Goal: Task Accomplishment & Management: Use online tool/utility

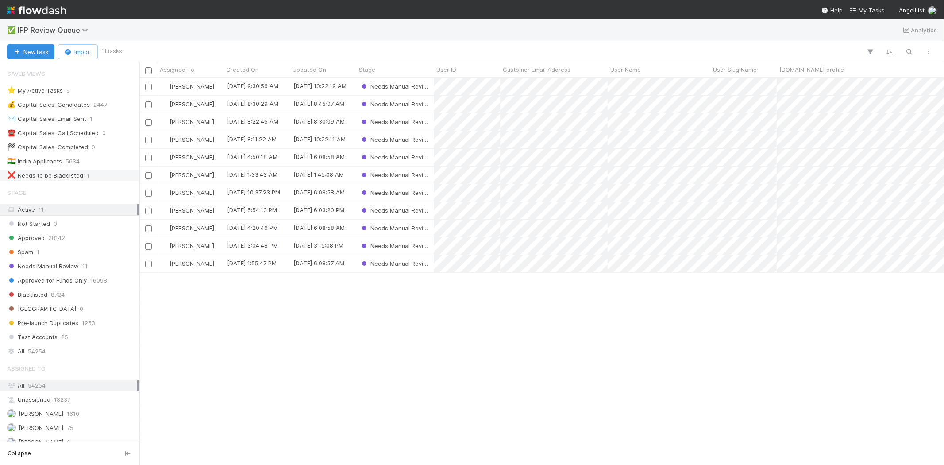
scroll to position [379, 797]
click at [287, 335] on div "[PERSON_NAME] VI [DATE] 9:30:56 AM [DATE] 10:22:19 AM Needs Manual Review [PERS…" at bounding box center [541, 271] width 805 height 386
click at [305, 341] on div "[PERSON_NAME] VI [DATE] 9:30:56 AM [DATE] 10:22:19 AM Needs Manual Review [PERS…" at bounding box center [541, 271] width 805 height 386
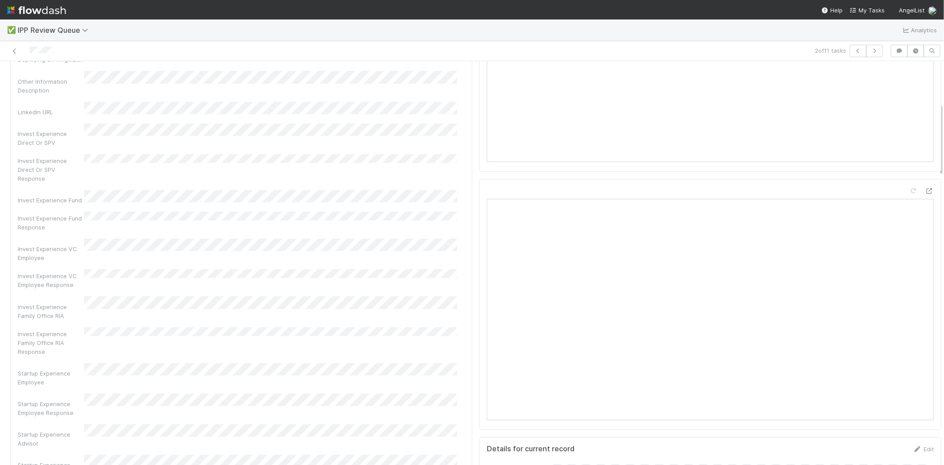
scroll to position [246, 0]
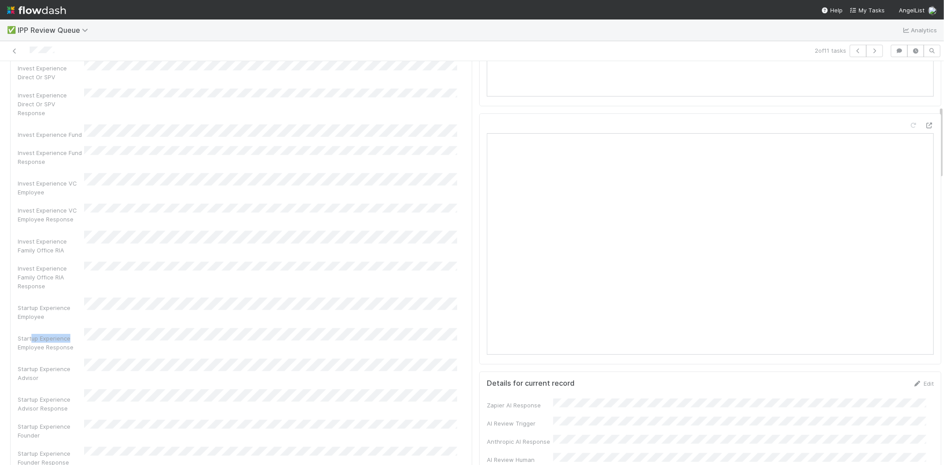
drag, startPoint x: 30, startPoint y: 273, endPoint x: 77, endPoint y: 274, distance: 46.9
click at [77, 334] on div "Startup Experience Employee Response" at bounding box center [51, 343] width 66 height 18
drag, startPoint x: 40, startPoint y: 283, endPoint x: 96, endPoint y: 281, distance: 55.4
click at [96, 328] on div "Startup Experience Employee Response" at bounding box center [241, 339] width 447 height 23
click at [108, 389] on div "Startup Experience Advisor Response" at bounding box center [241, 400] width 447 height 23
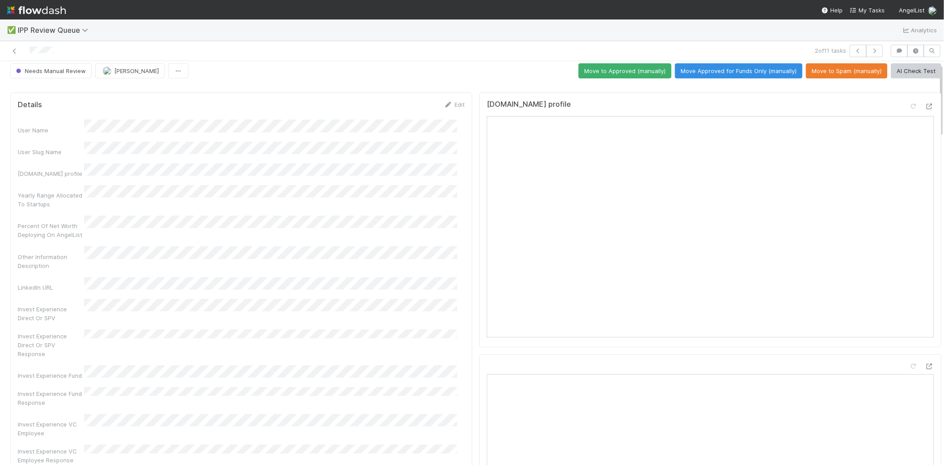
scroll to position [0, 0]
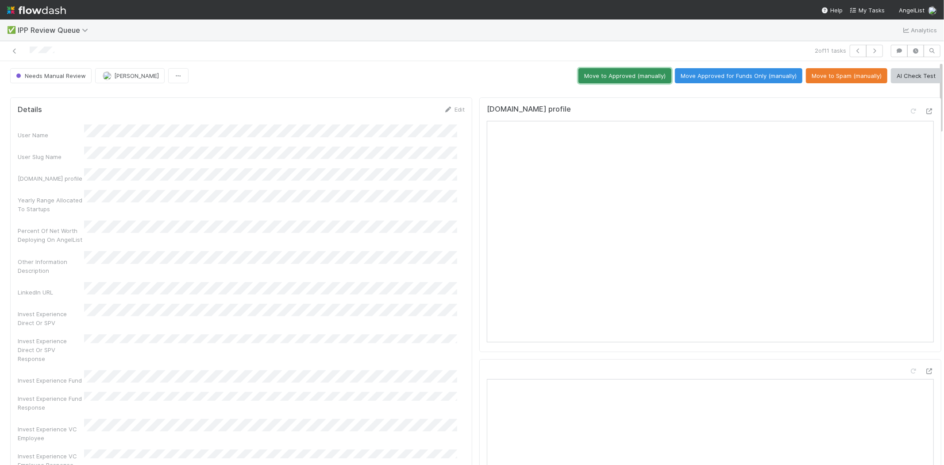
click at [588, 76] on button "Move to Approved (manually)" at bounding box center [624, 75] width 93 height 15
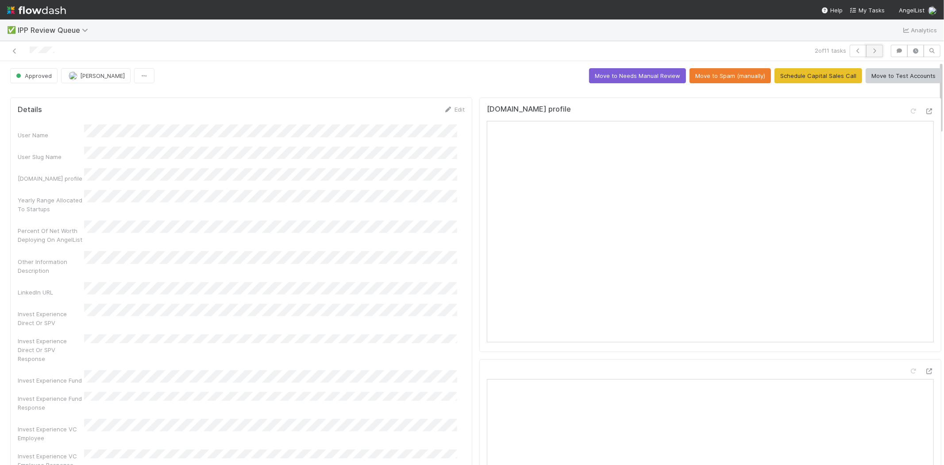
click at [870, 50] on icon "button" at bounding box center [874, 50] width 9 height 5
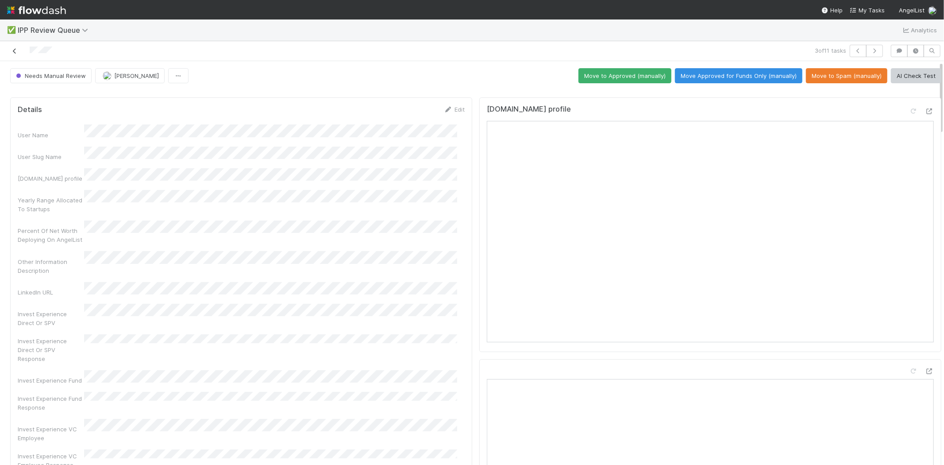
click at [13, 52] on icon at bounding box center [14, 51] width 9 height 6
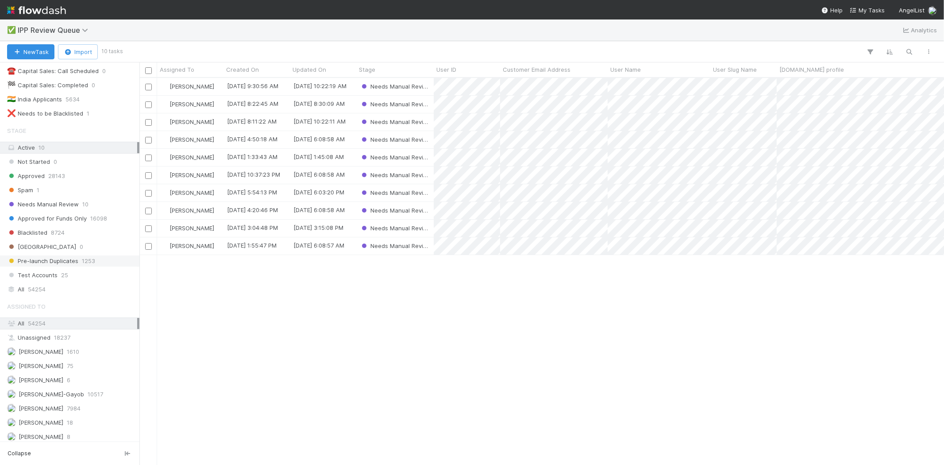
scroll to position [68, 0]
drag, startPoint x: 46, startPoint y: 378, endPoint x: 51, endPoint y: 375, distance: 6.4
click at [46, 378] on span "[PERSON_NAME]" at bounding box center [41, 376] width 45 height 7
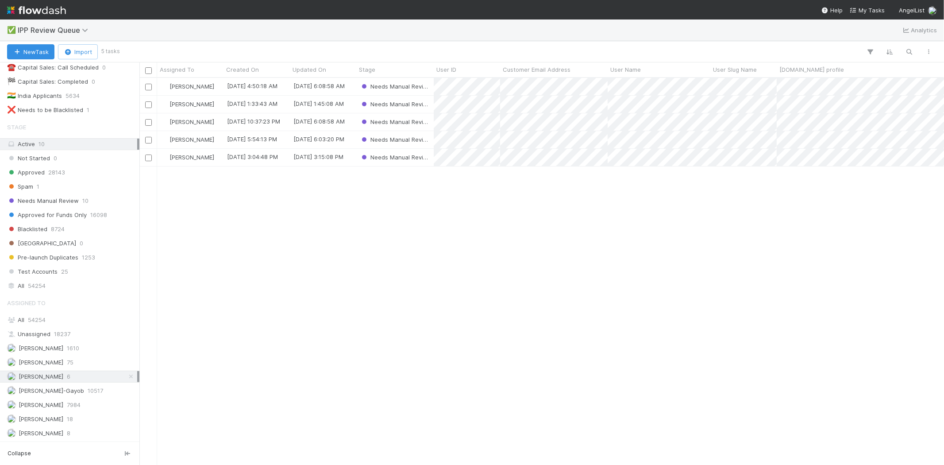
scroll to position [379, 797]
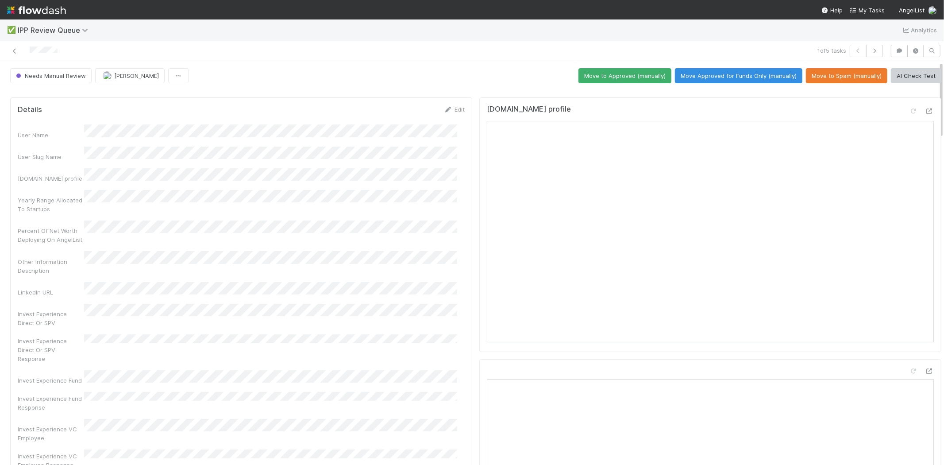
click at [50, 201] on div "Yearly Range Allocated To Startups" at bounding box center [51, 205] width 66 height 18
click at [55, 257] on div "Other Information Description" at bounding box center [51, 266] width 66 height 18
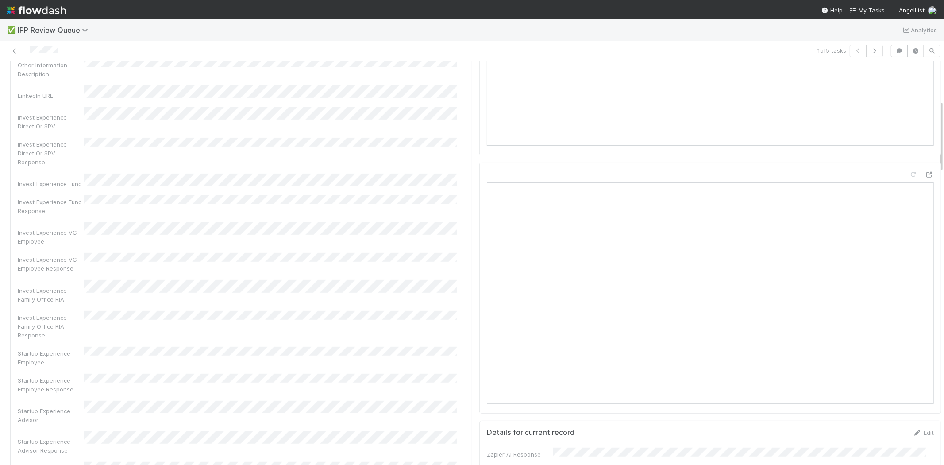
scroll to position [246, 0]
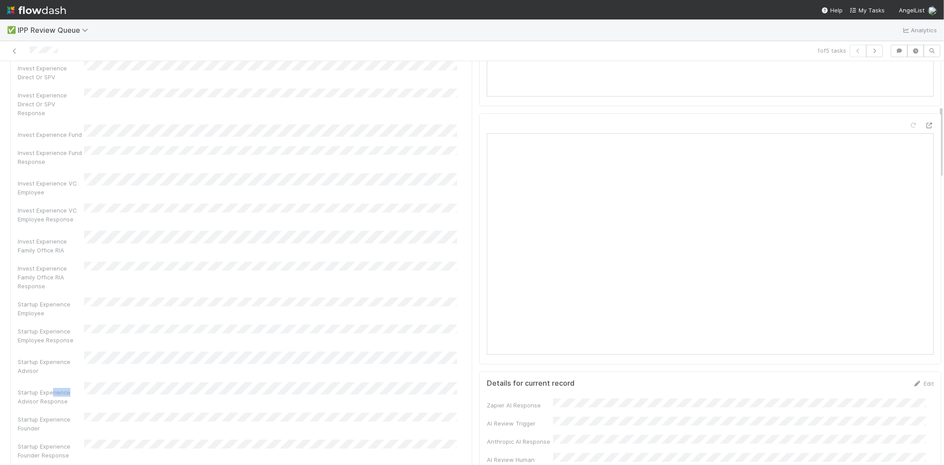
drag, startPoint x: 53, startPoint y: 327, endPoint x: 73, endPoint y: 328, distance: 19.9
click at [73, 388] on div "Startup Experience Advisor Response" at bounding box center [51, 397] width 66 height 18
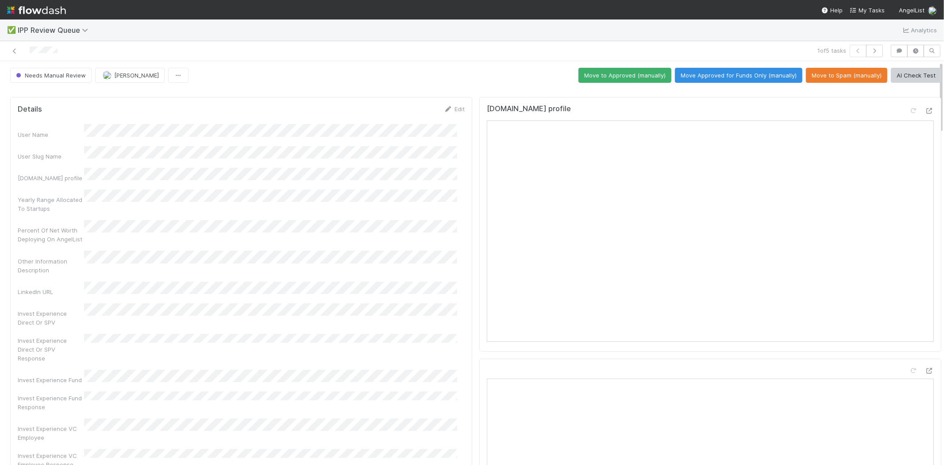
scroll to position [0, 0]
click at [50, 309] on div "Invest Experience Direct Or SPV" at bounding box center [51, 318] width 66 height 18
click at [700, 76] on button "Move Approved for Funds Only (manually)" at bounding box center [738, 75] width 127 height 15
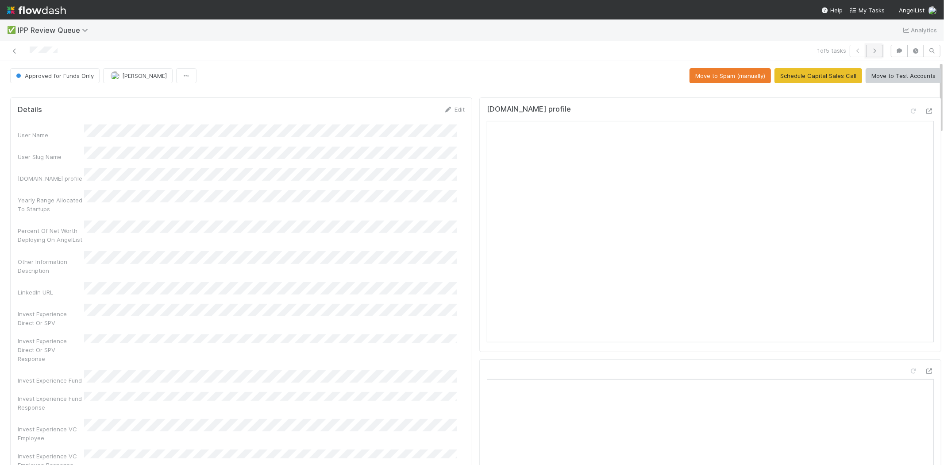
click at [873, 50] on button "button" at bounding box center [874, 51] width 17 height 12
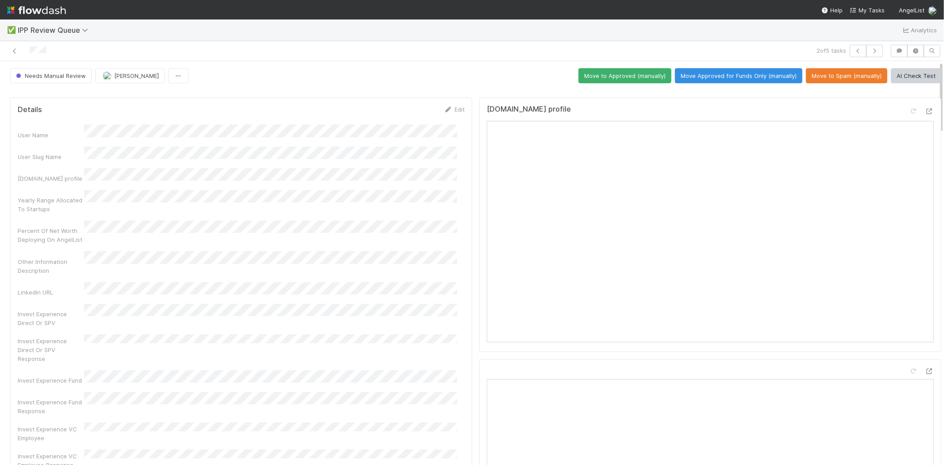
click at [34, 309] on div "Invest Experience Direct Or SPV" at bounding box center [51, 318] width 66 height 18
click at [51, 288] on div "LinkedIn URL" at bounding box center [51, 292] width 66 height 9
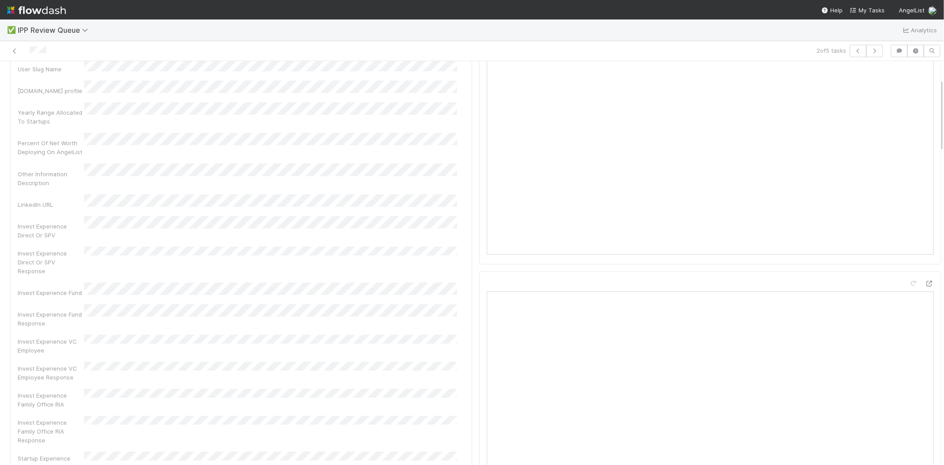
scroll to position [98, 0]
drag, startPoint x: 36, startPoint y: 260, endPoint x: 68, endPoint y: 267, distance: 32.3
click at [81, 299] on div "Invest Experience Fund Response" at bounding box center [51, 308] width 66 height 18
drag, startPoint x: 32, startPoint y: 270, endPoint x: 62, endPoint y: 270, distance: 30.1
click at [62, 299] on div "Invest Experience Fund Response" at bounding box center [51, 308] width 66 height 18
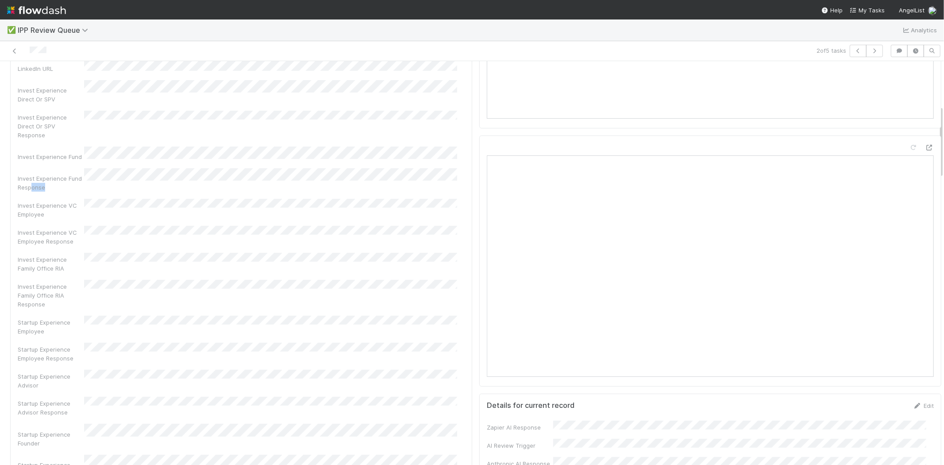
scroll to position [246, 0]
click at [103, 401] on div "Startup Experience Founder" at bounding box center [241, 412] width 447 height 23
drag, startPoint x: 33, startPoint y: 374, endPoint x: 56, endPoint y: 372, distance: 23.5
click at [56, 438] on div "Startup Experience Founder Response" at bounding box center [51, 447] width 66 height 18
click at [50, 438] on div "Startup Experience Founder Response" at bounding box center [51, 447] width 66 height 18
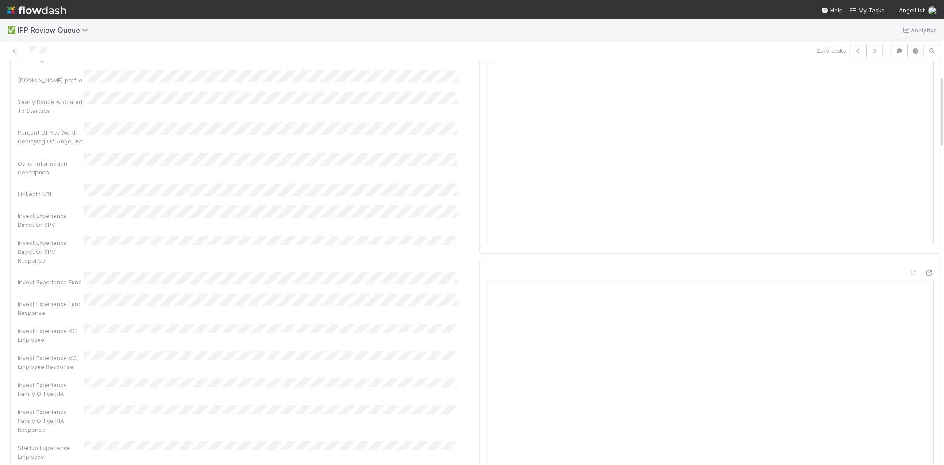
scroll to position [0, 0]
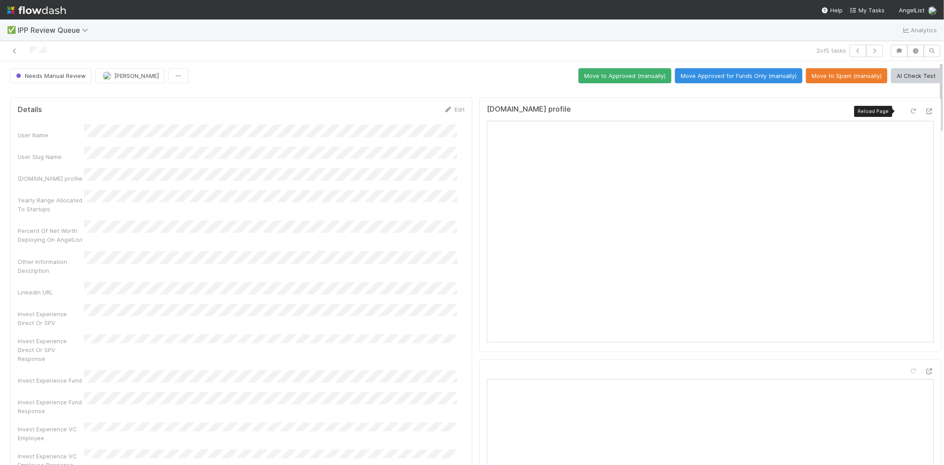
click at [909, 109] on icon at bounding box center [913, 111] width 9 height 6
click at [628, 77] on button "Move to Approved (manually)" at bounding box center [624, 75] width 93 height 15
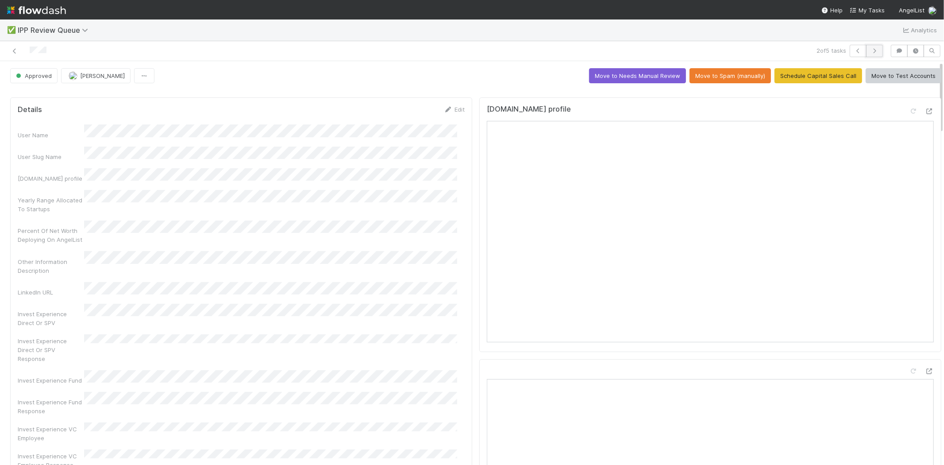
click at [870, 49] on icon "button" at bounding box center [874, 50] width 9 height 5
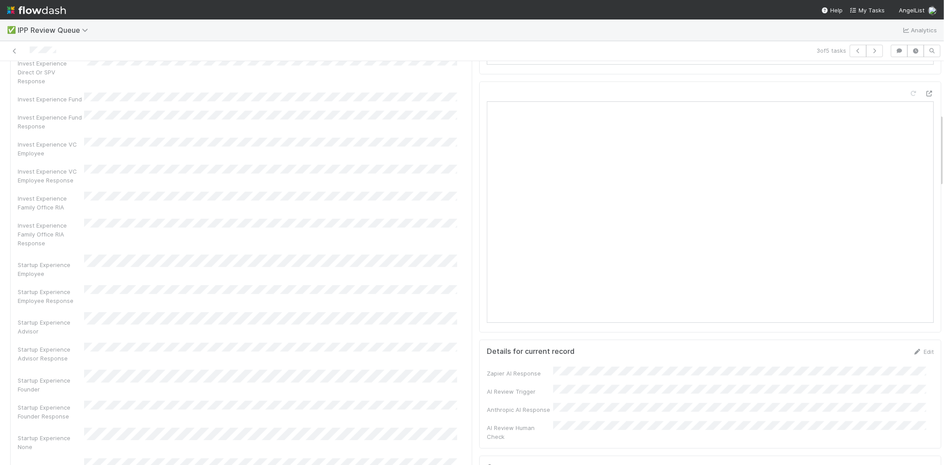
scroll to position [295, 0]
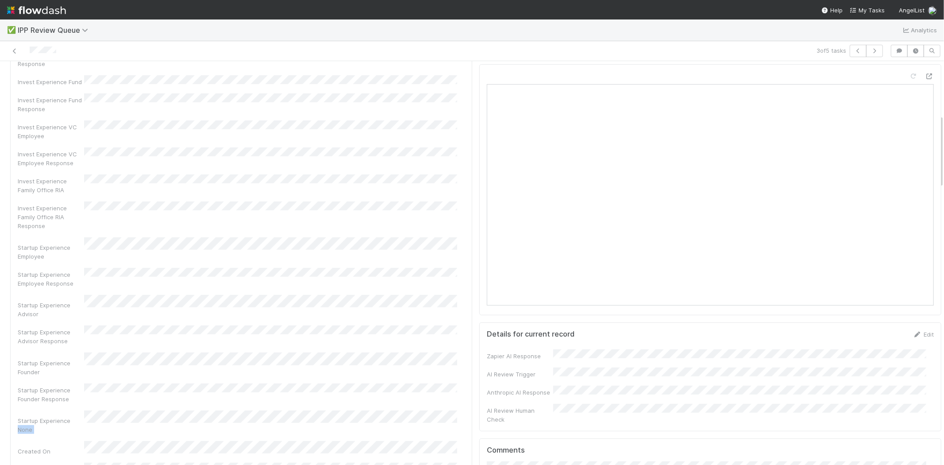
click at [102, 410] on div "Startup Experience None" at bounding box center [241, 421] width 447 height 23
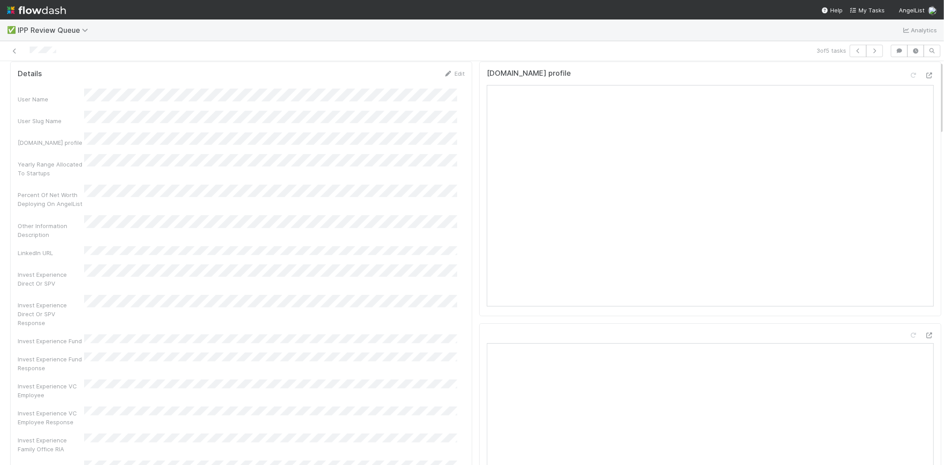
scroll to position [0, 0]
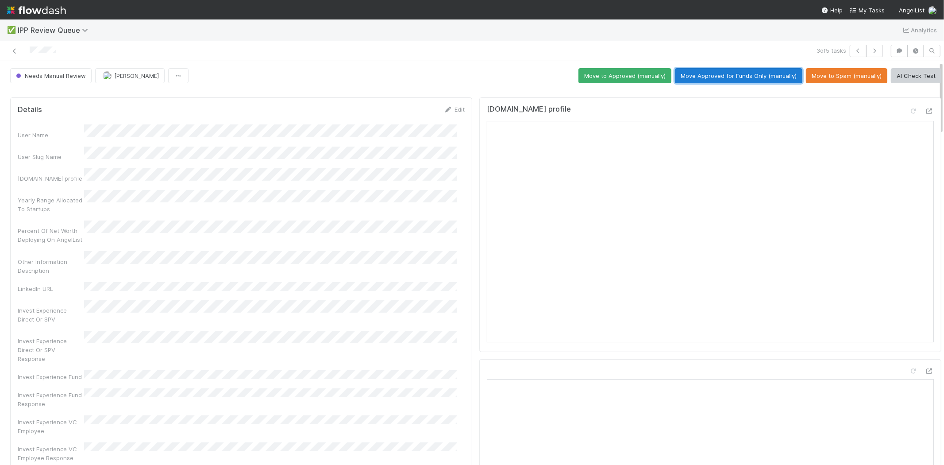
click at [724, 74] on button "Move Approved for Funds Only (manually)" at bounding box center [738, 75] width 127 height 15
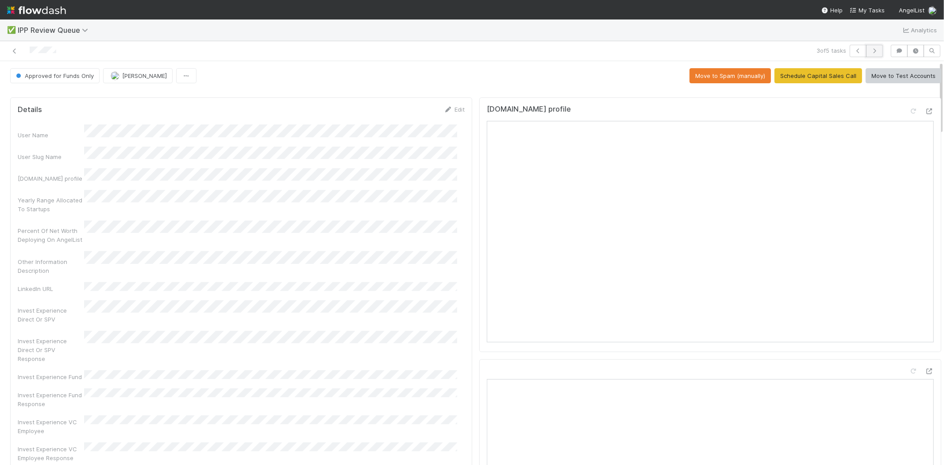
click at [870, 50] on icon "button" at bounding box center [874, 50] width 9 height 5
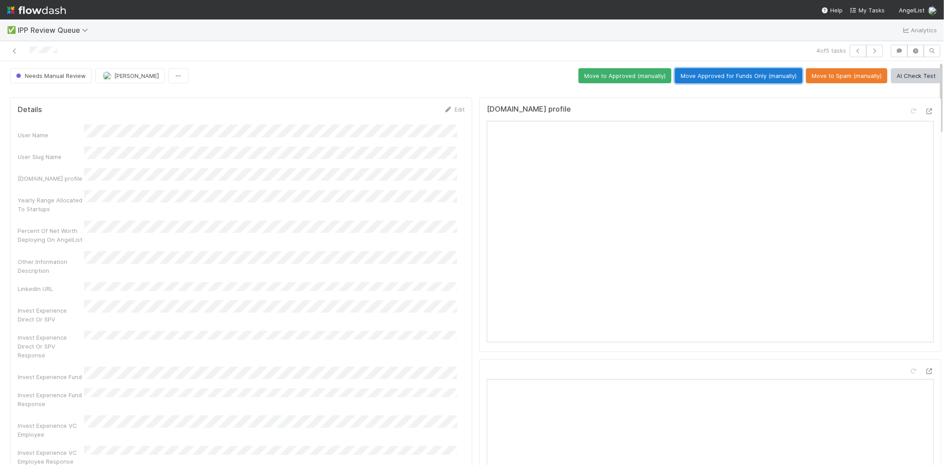
click at [721, 78] on button "Move Approved for Funds Only (manually)" at bounding box center [738, 75] width 127 height 15
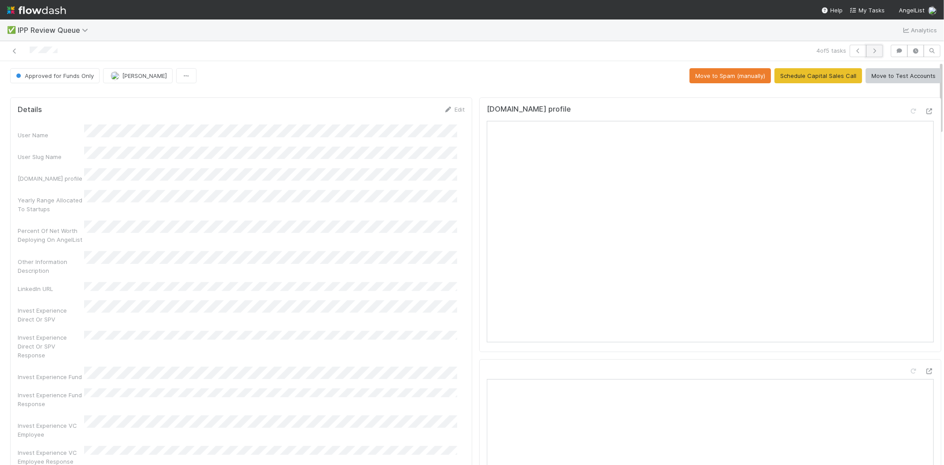
click at [873, 49] on button "button" at bounding box center [874, 51] width 17 height 12
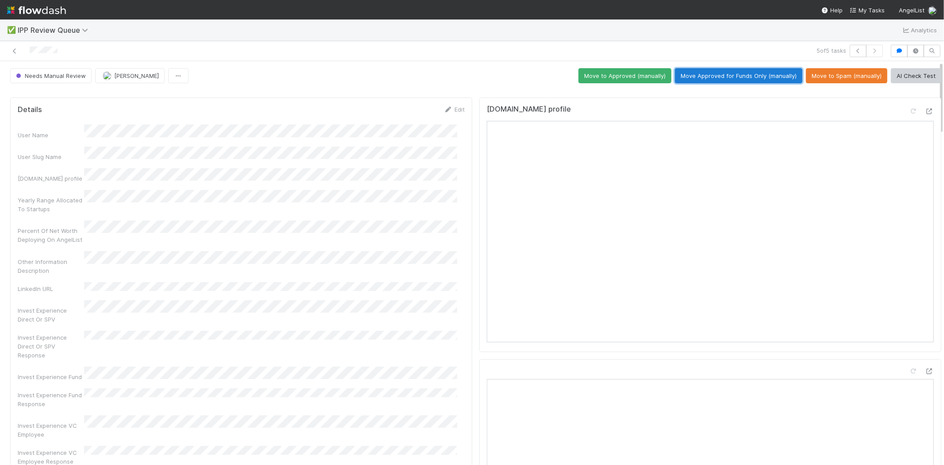
click at [717, 77] on button "Move Approved for Funds Only (manually)" at bounding box center [738, 75] width 127 height 15
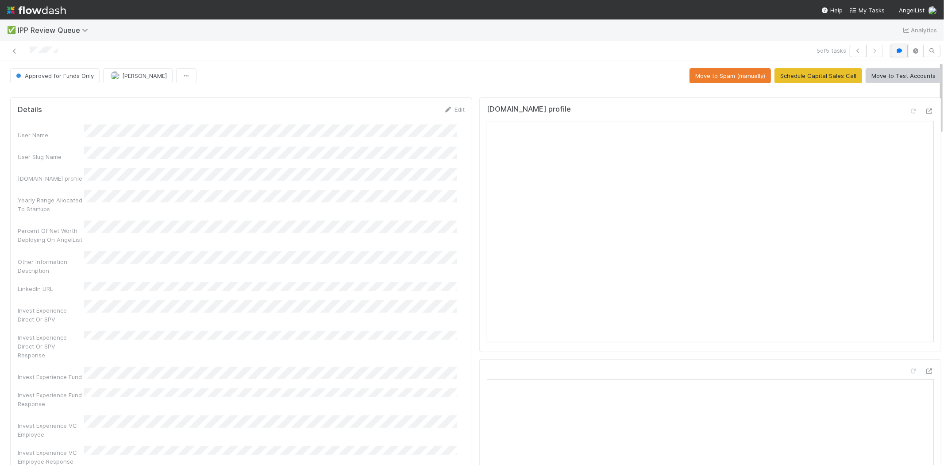
click at [891, 47] on button "button" at bounding box center [899, 51] width 17 height 12
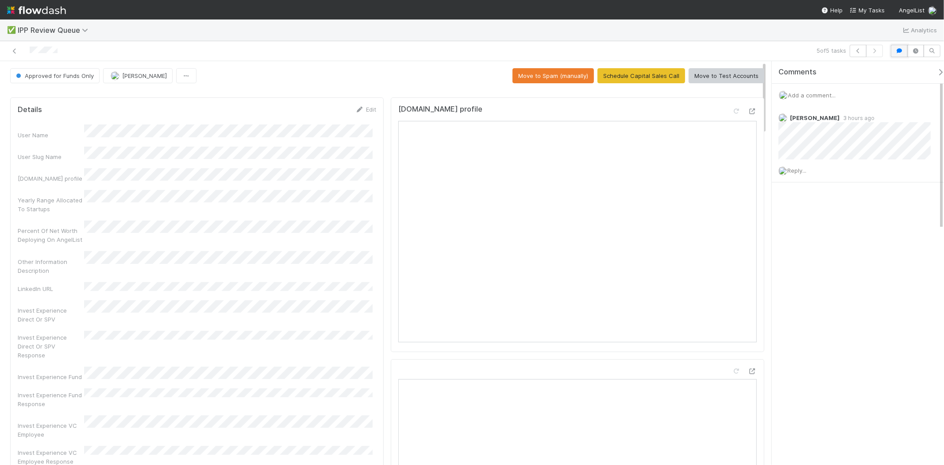
click at [898, 53] on icon "button" at bounding box center [899, 50] width 9 height 5
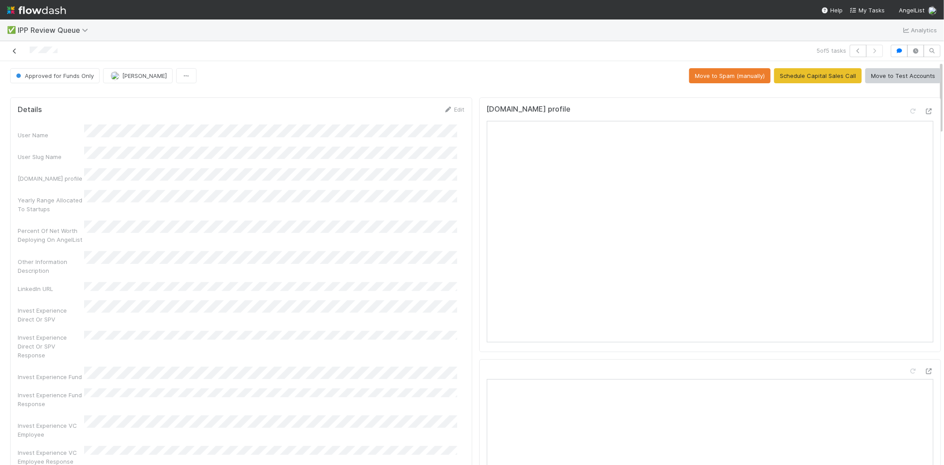
click at [15, 49] on icon at bounding box center [14, 51] width 9 height 6
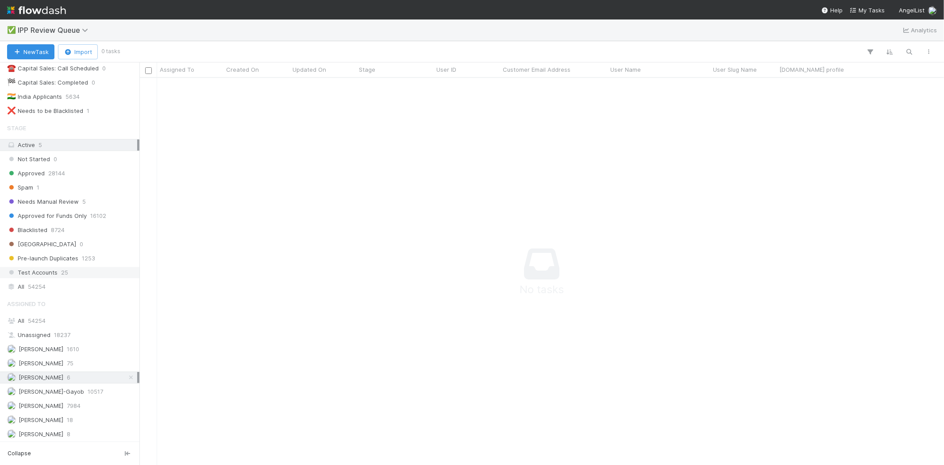
scroll to position [68, 0]
click at [46, 424] on div "Assigned To All 54254 Unassigned 18237 [PERSON_NAME] 1610 [PERSON_NAME] 75 [PER…" at bounding box center [69, 366] width 139 height 145
drag, startPoint x: 43, startPoint y: 431, endPoint x: 55, endPoint y: 432, distance: 11.6
click at [43, 431] on span "[PERSON_NAME]" at bounding box center [41, 432] width 45 height 7
click at [61, 434] on span "[PERSON_NAME]" at bounding box center [41, 432] width 45 height 7
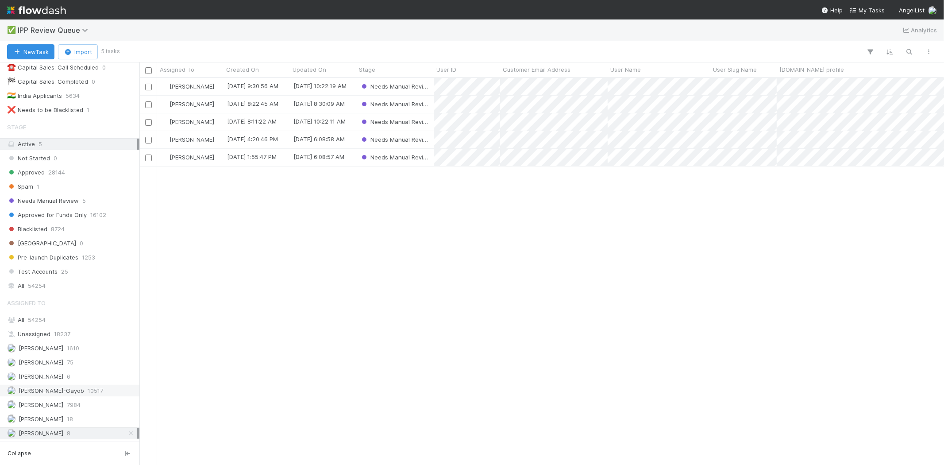
scroll to position [379, 797]
click at [322, 278] on div "[PERSON_NAME] VI [DATE] 9:30:56 AM [DATE] 10:22:19 AM Needs Manual Review [PERS…" at bounding box center [541, 271] width 805 height 386
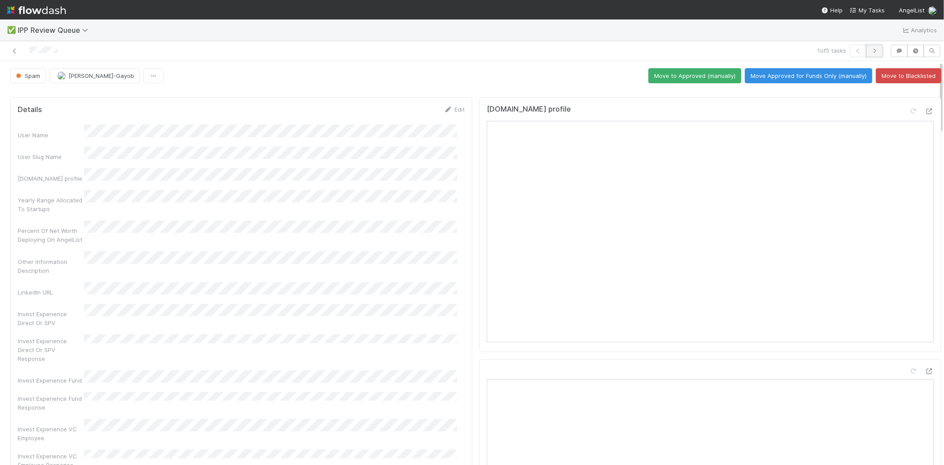
click at [870, 49] on icon "button" at bounding box center [874, 50] width 9 height 5
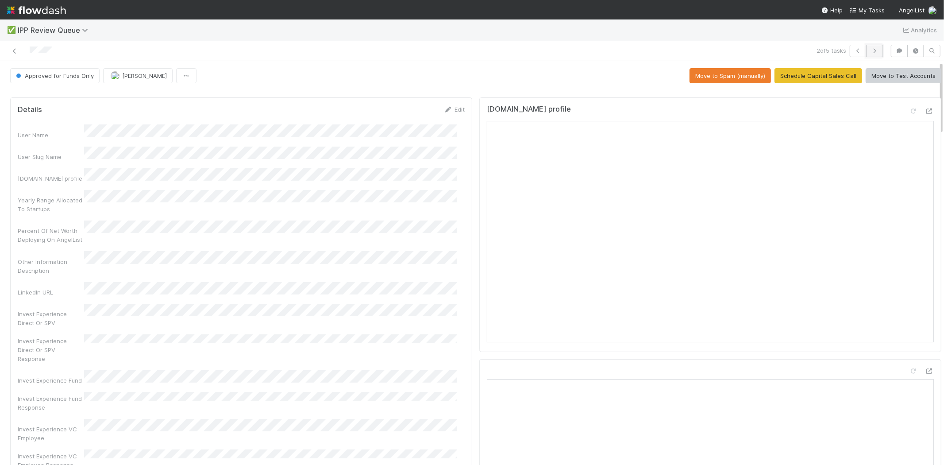
click at [870, 49] on icon "button" at bounding box center [874, 50] width 9 height 5
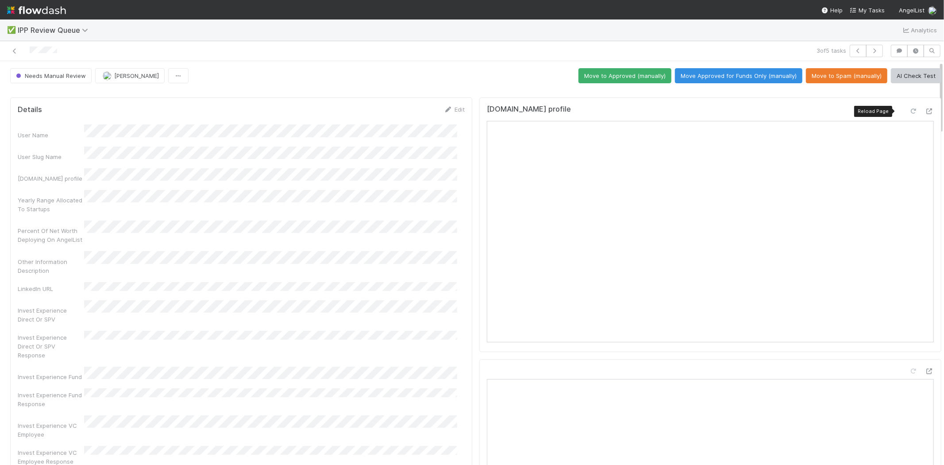
click at [909, 113] on icon at bounding box center [913, 111] width 9 height 6
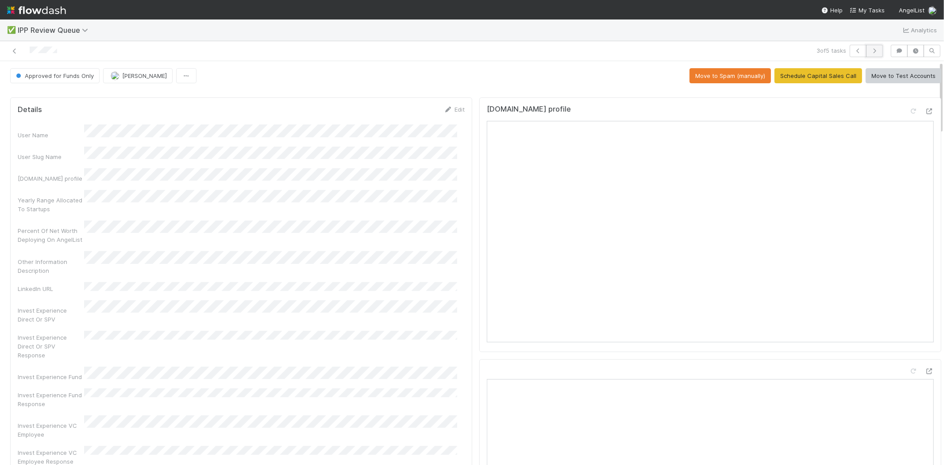
click at [867, 54] on button "button" at bounding box center [874, 51] width 17 height 12
click at [872, 49] on button "button" at bounding box center [874, 51] width 17 height 12
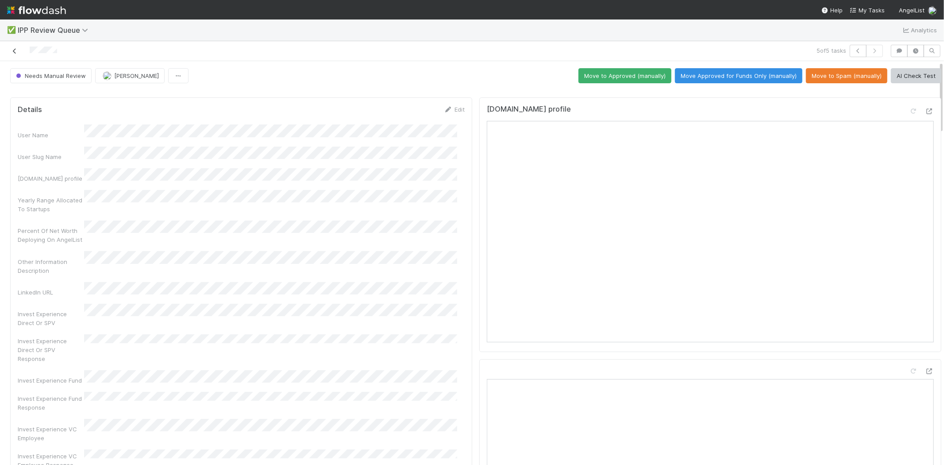
click at [17, 49] on icon at bounding box center [14, 51] width 9 height 6
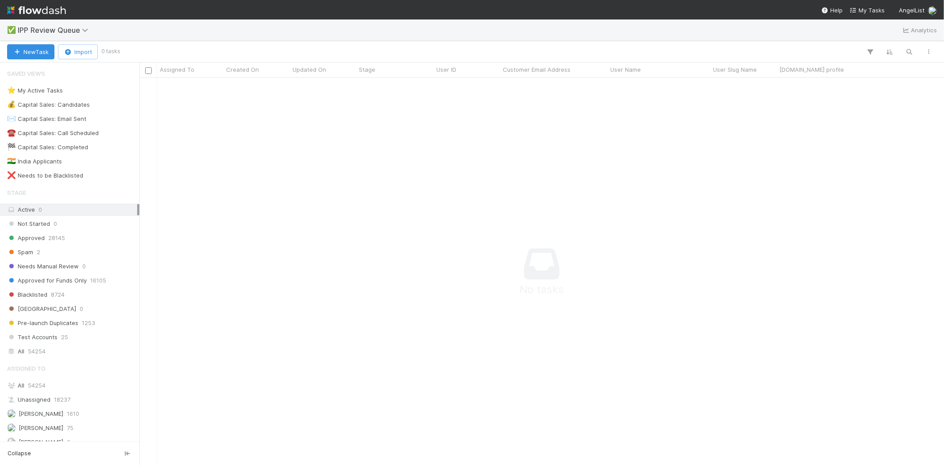
scroll to position [372, 790]
click at [40, 249] on div "Spam 2" at bounding box center [72, 252] width 130 height 11
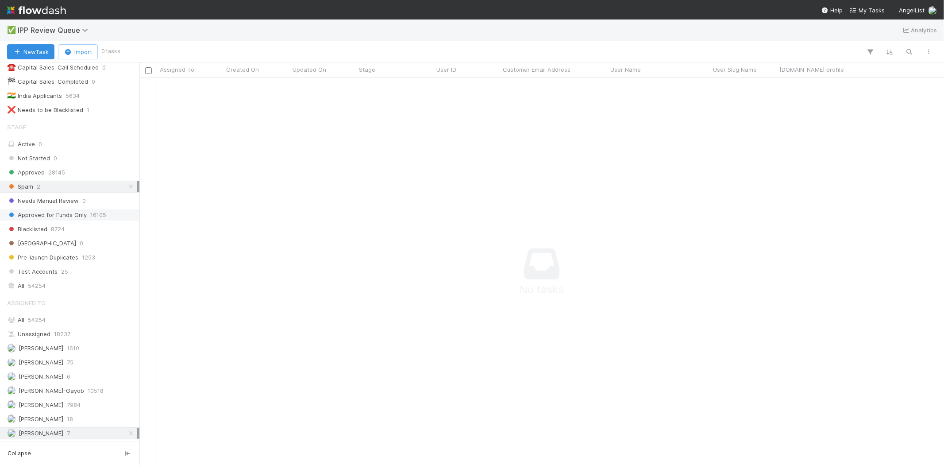
scroll to position [68, 0]
click at [48, 317] on div "All 54254" at bounding box center [72, 319] width 130 height 11
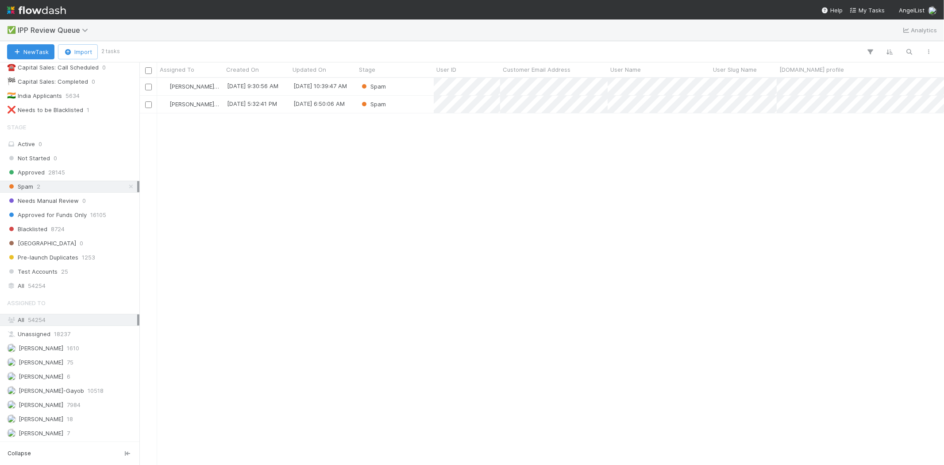
scroll to position [379, 797]
click at [359, 240] on div "[PERSON_NAME]-Gayob [DATE] 9:30:56 AM [DATE] 10:39:47 AM Spam [PERSON_NAME]-Gay…" at bounding box center [541, 271] width 805 height 386
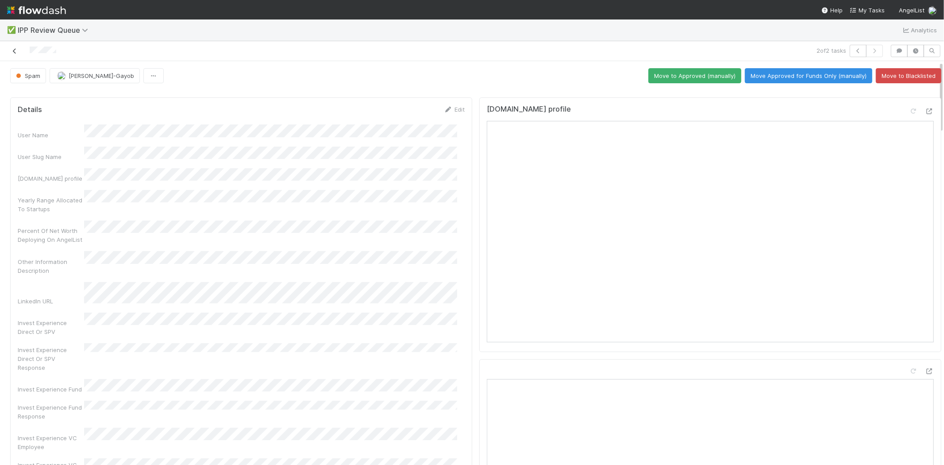
click at [14, 51] on icon at bounding box center [14, 51] width 9 height 6
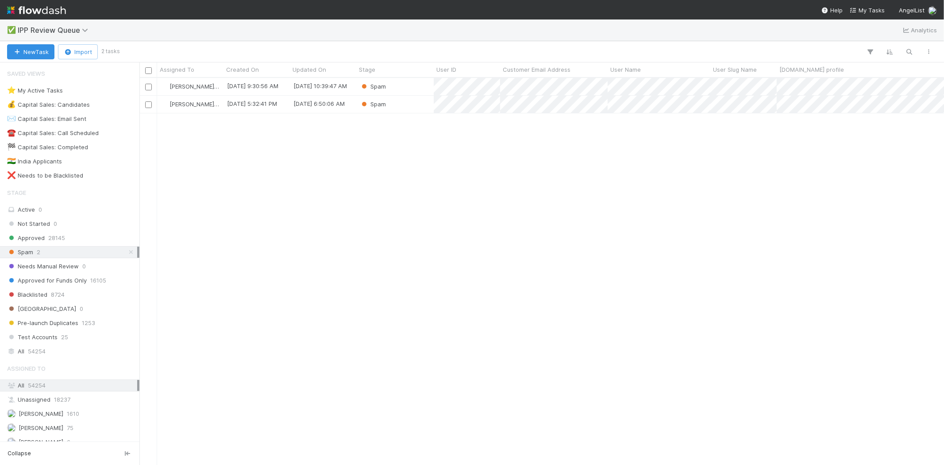
scroll to position [379, 797]
click at [287, 196] on div "[PERSON_NAME]-Gayob [DATE] 9:30:56 AM [DATE] 10:39:47 AM Spam [PERSON_NAME]-Gay…" at bounding box center [541, 271] width 805 height 386
click at [76, 285] on span "Approved for Funds Only" at bounding box center [47, 280] width 80 height 11
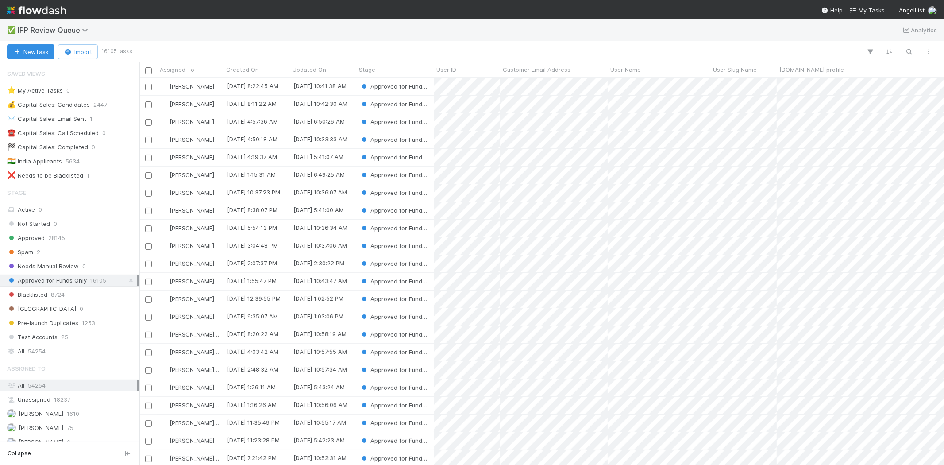
scroll to position [379, 797]
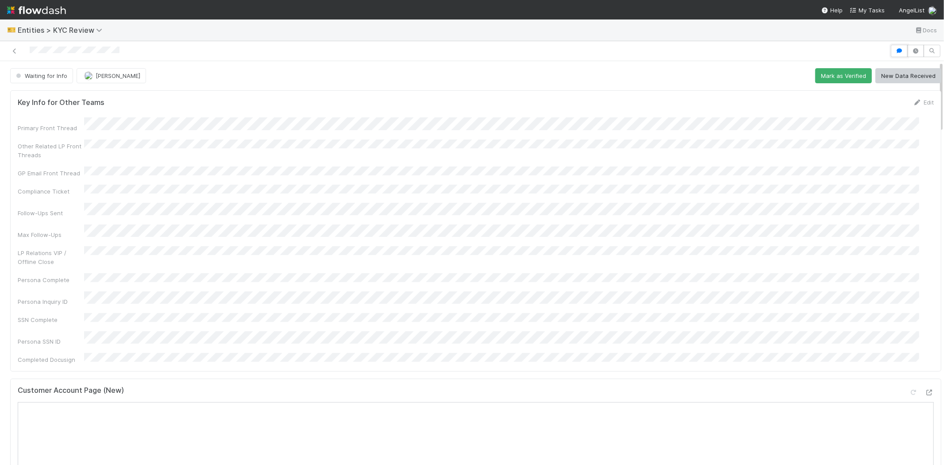
drag, startPoint x: 888, startPoint y: 52, endPoint x: 860, endPoint y: 77, distance: 37.6
click at [895, 52] on icon "button" at bounding box center [899, 50] width 9 height 5
